Goal: Find specific page/section: Find specific page/section

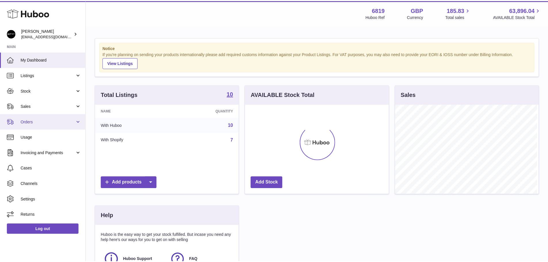
scroll to position [90, 145]
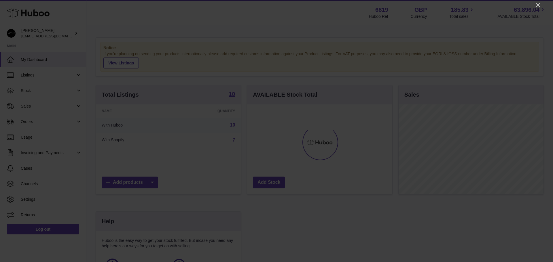
drag, startPoint x: 538, startPoint y: 4, endPoint x: 528, endPoint y: 7, distance: 10.6
click at [538, 4] on icon "Close" at bounding box center [537, 5] width 7 height 7
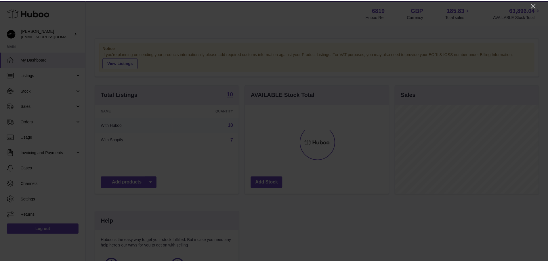
scroll to position [287782, 287728]
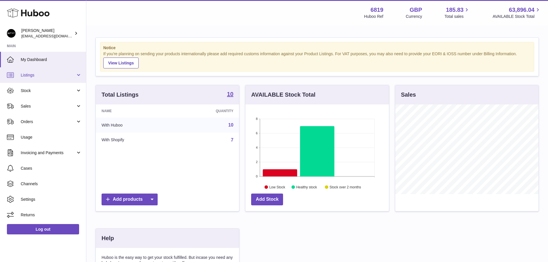
click at [39, 76] on span "Listings" at bounding box center [48, 75] width 55 height 5
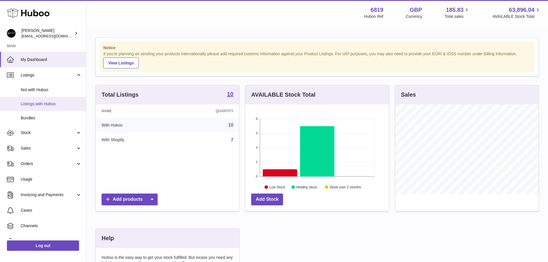
click at [37, 104] on span "Listings with Huboo" at bounding box center [51, 103] width 61 height 5
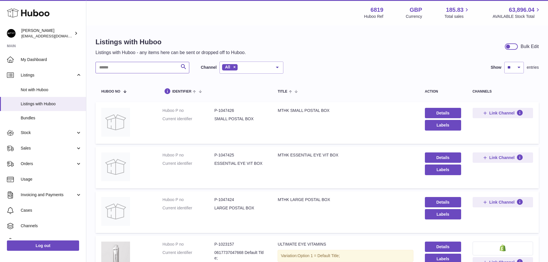
click at [138, 67] on input "text" at bounding box center [143, 68] width 94 height 12
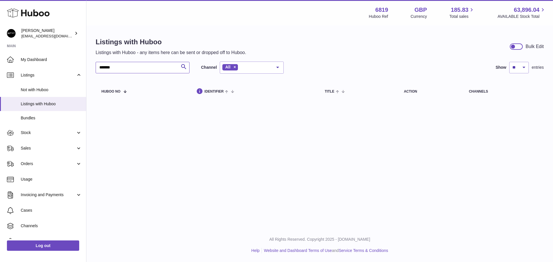
type input "*******"
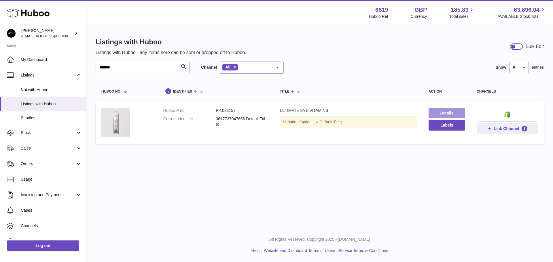
click at [444, 111] on link "Details" at bounding box center [446, 113] width 37 height 10
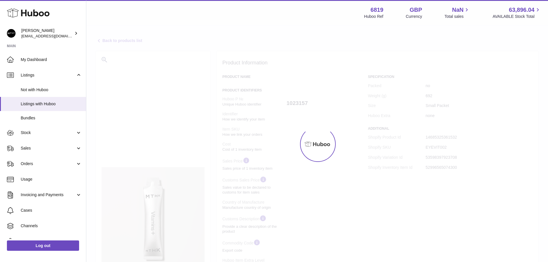
select select "***"
select select "****"
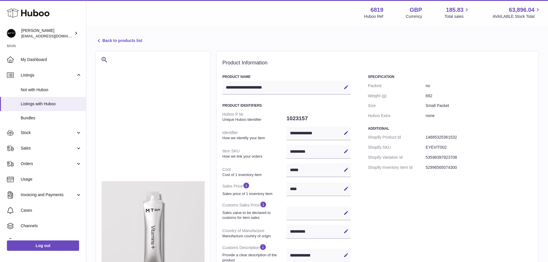
click at [123, 40] on link "Back to products list" at bounding box center [119, 40] width 47 height 7
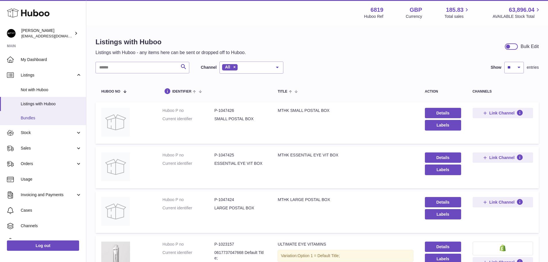
click at [25, 121] on link "Bundles" at bounding box center [43, 118] width 86 height 14
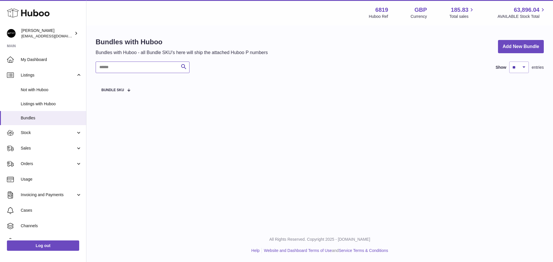
click at [134, 67] on input "text" at bounding box center [143, 68] width 94 height 12
type input "*"
click at [25, 138] on link "Stock" at bounding box center [43, 133] width 86 height 16
